Goal: Check status: Check status

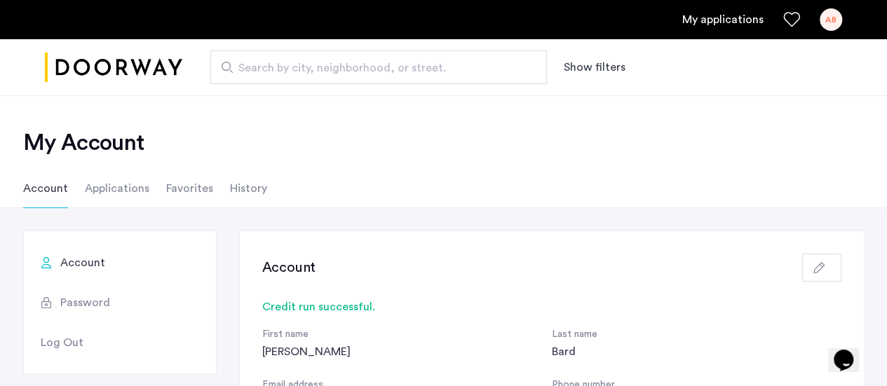
click at [731, 21] on link "My applications" at bounding box center [722, 19] width 81 height 17
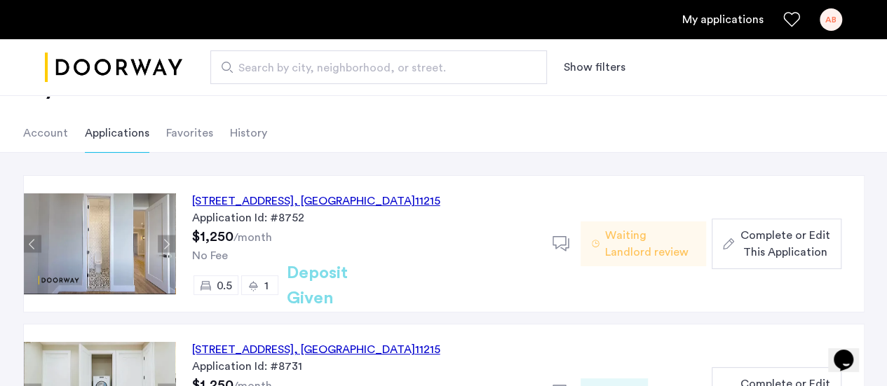
scroll to position [55, 0]
click at [562, 245] on icon at bounding box center [562, 245] width 18 height 18
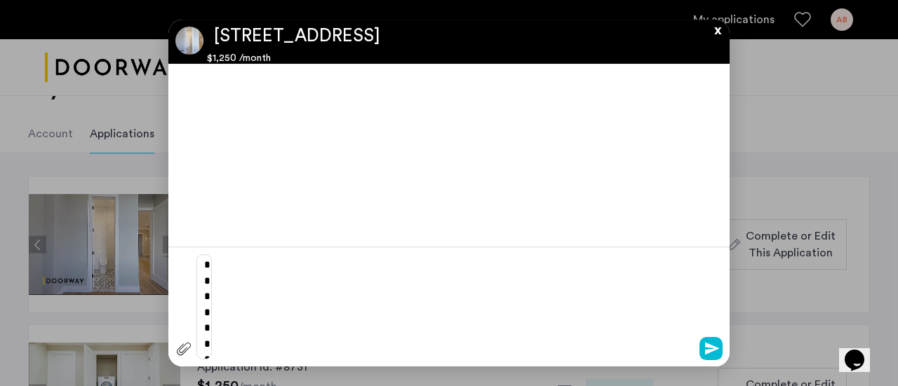
scroll to position [0, 0]
click at [720, 33] on button "x" at bounding box center [713, 27] width 21 height 15
